Goal: Task Accomplishment & Management: Complete application form

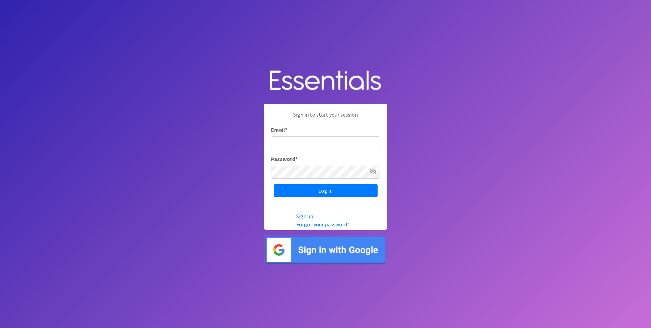
type input "[PERSON_NAME][EMAIL_ADDRESS][DOMAIN_NAME]"
click at [372, 170] on icon at bounding box center [373, 171] width 7 height 5
click at [350, 190] on input "Log in" at bounding box center [326, 190] width 104 height 13
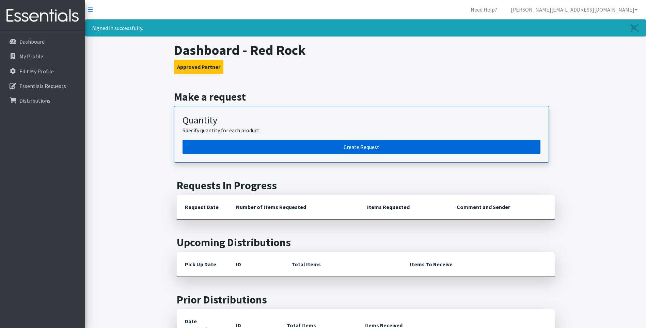
click at [401, 148] on link "Create Request" at bounding box center [362, 147] width 358 height 14
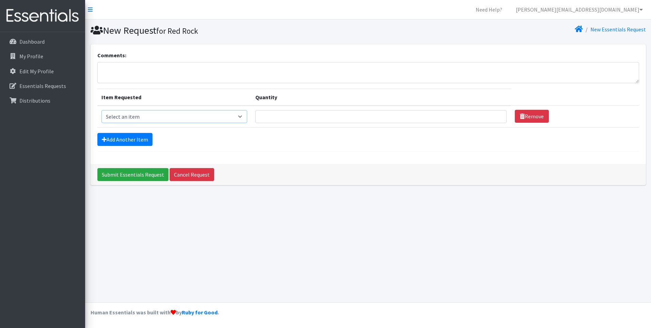
click at [237, 112] on select "Select an item Pad Kits Tampon Kit" at bounding box center [174, 116] width 146 height 13
click at [386, 186] on div "Comments: Item Requested Quantity Item Requested Select an item Pad Kits Tampon…" at bounding box center [368, 117] width 561 height 146
click at [45, 48] on link "Dashboard" at bounding box center [43, 42] width 80 height 14
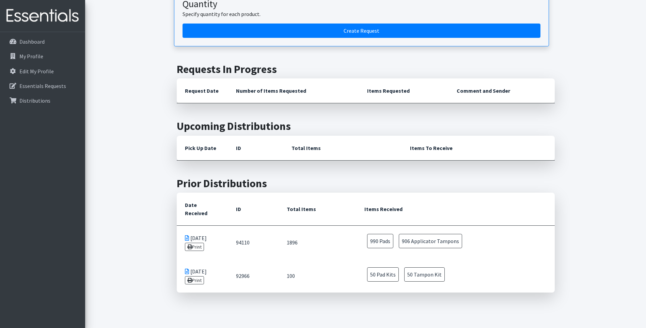
scroll to position [44, 0]
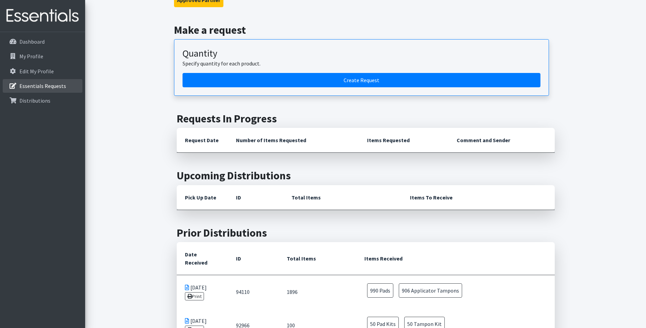
click at [48, 86] on p "Essentials Requests" at bounding box center [42, 85] width 47 height 7
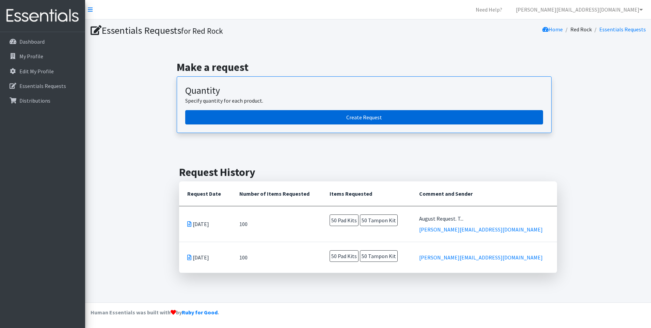
click at [323, 116] on link "Create Request" at bounding box center [364, 117] width 358 height 14
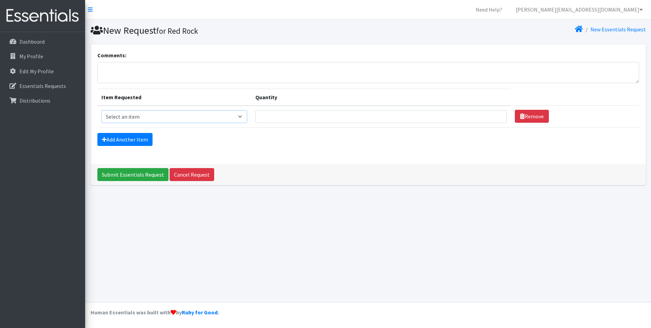
click at [189, 119] on select "Select an item Pad Kits Tampon Kit" at bounding box center [174, 116] width 146 height 13
select select "12263"
click at [101, 110] on select "Select an item Pad Kits Tampon Kit" at bounding box center [174, 116] width 146 height 13
click at [281, 121] on input "Quantity" at bounding box center [380, 116] width 251 height 13
type input "50"
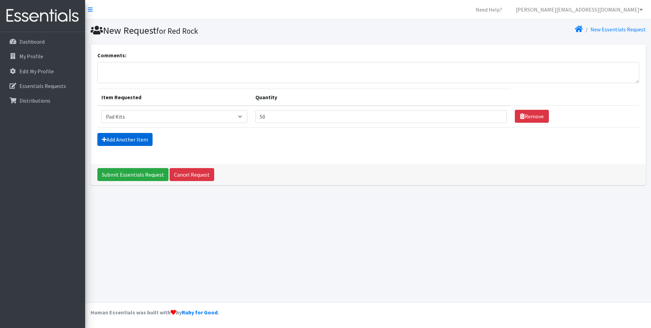
click at [150, 138] on link "Add Another Item" at bounding box center [124, 139] width 55 height 13
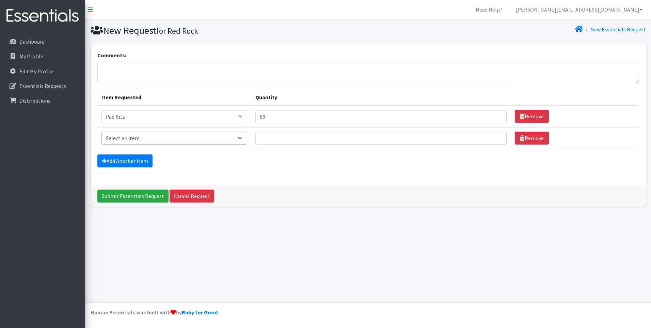
click at [194, 142] on select "Select an item Pad Kits Tampon Kit" at bounding box center [174, 137] width 146 height 13
select select "12262"
click at [101, 131] on select "Select an item Pad Kits Tampon Kit" at bounding box center [174, 137] width 146 height 13
click at [269, 142] on input "Quantity" at bounding box center [380, 137] width 251 height 13
type input "50"
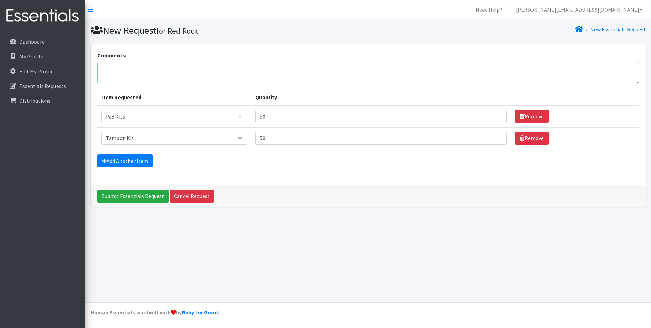
click at [136, 70] on textarea "Comments:" at bounding box center [368, 72] width 542 height 21
type textarea "Supplies for September"
click at [118, 196] on input "Submit Essentials Request" at bounding box center [132, 195] width 71 height 13
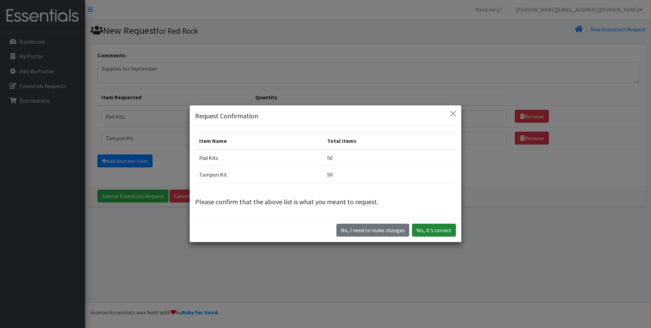
click at [435, 229] on button "Yes, it's correct" at bounding box center [434, 229] width 44 height 13
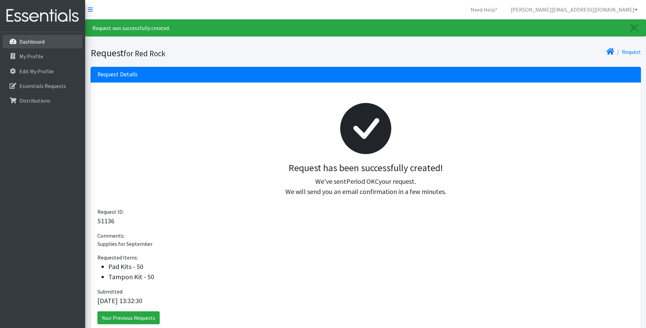
click at [53, 39] on link "Dashboard" at bounding box center [43, 42] width 80 height 14
